Goal: Find specific page/section: Find specific page/section

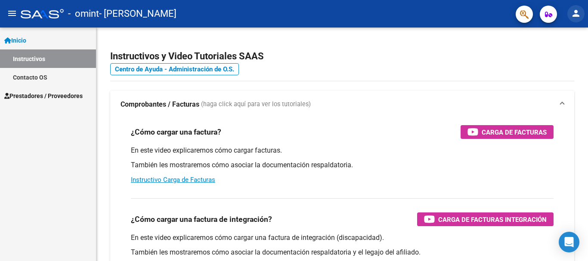
click at [575, 18] on mat-icon "person" at bounding box center [575, 13] width 10 height 10
click at [32, 39] on div at bounding box center [294, 130] width 588 height 261
click at [18, 37] on span "Inicio" at bounding box center [15, 40] width 22 height 9
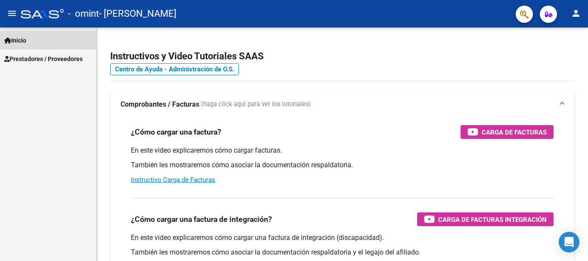
click at [18, 37] on span "Inicio" at bounding box center [15, 40] width 22 height 9
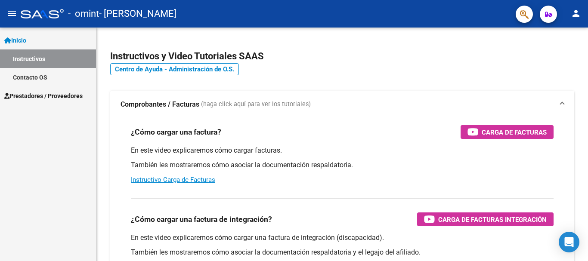
click at [43, 94] on span "Prestadores / Proveedores" at bounding box center [43, 95] width 78 height 9
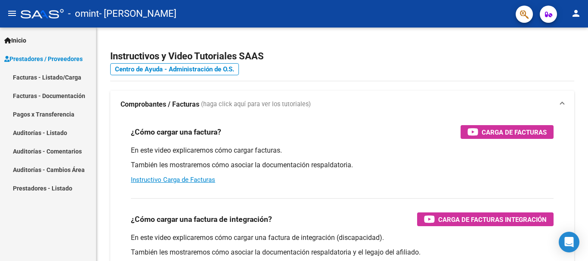
click at [47, 75] on link "Facturas - Listado/Carga" at bounding box center [48, 77] width 96 height 19
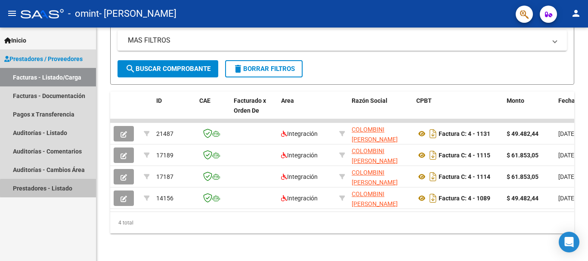
click at [76, 188] on link "Prestadores - Listado" at bounding box center [48, 188] width 96 height 19
